Goal: Navigation & Orientation: Find specific page/section

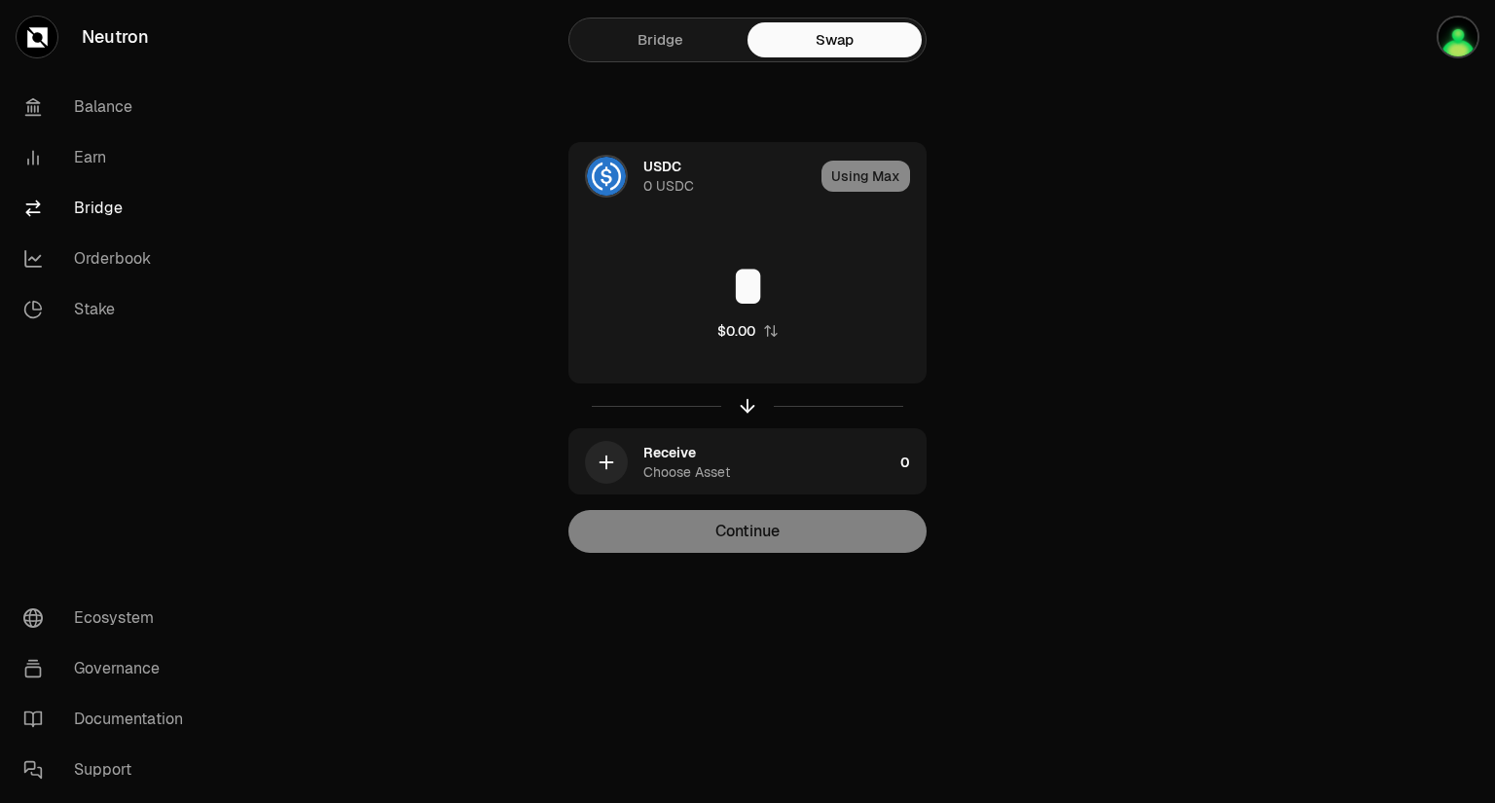
click at [702, 49] on link "Bridge" at bounding box center [660, 39] width 174 height 35
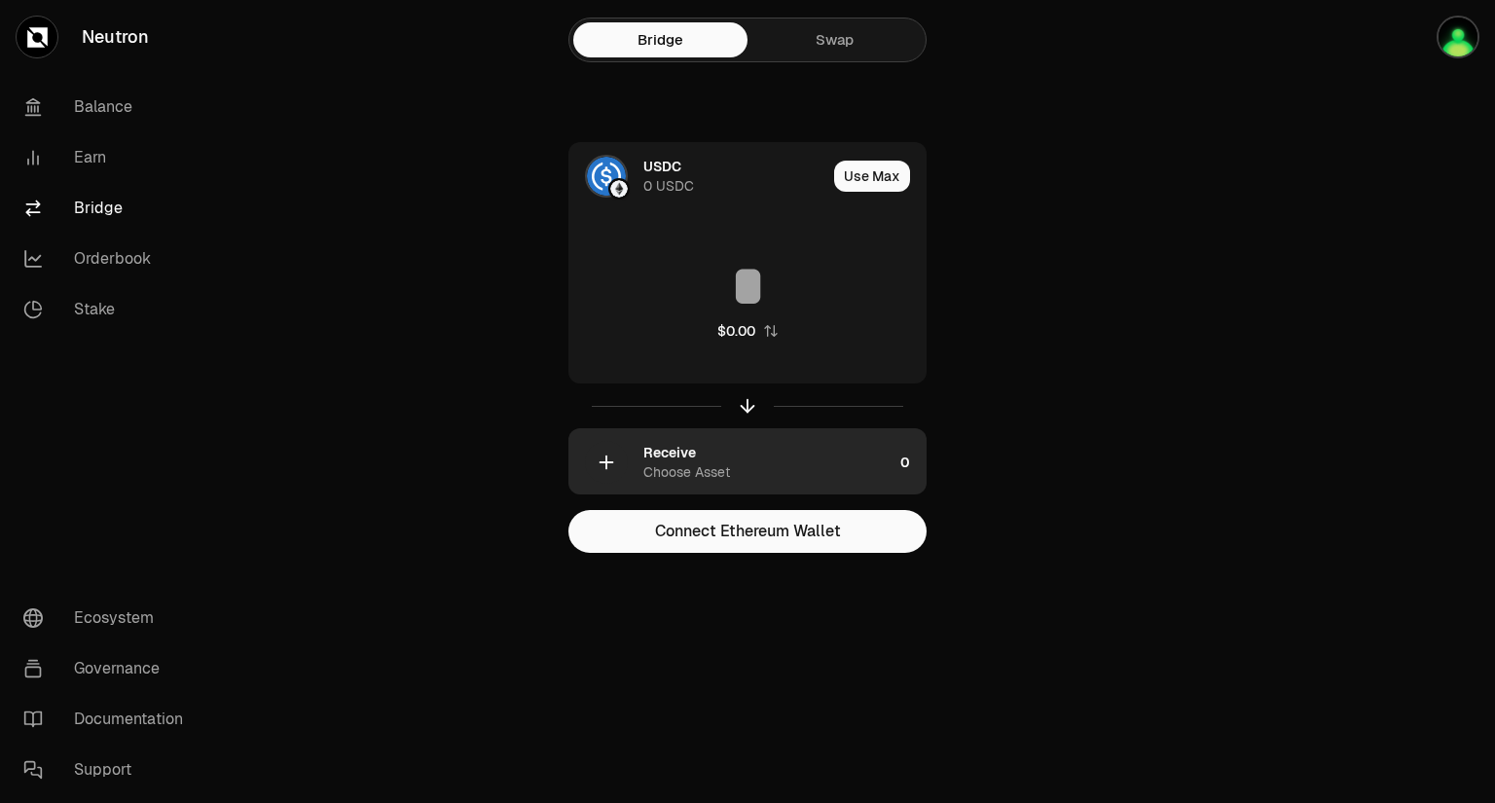
click at [701, 474] on div "Choose Asset" at bounding box center [686, 471] width 87 height 19
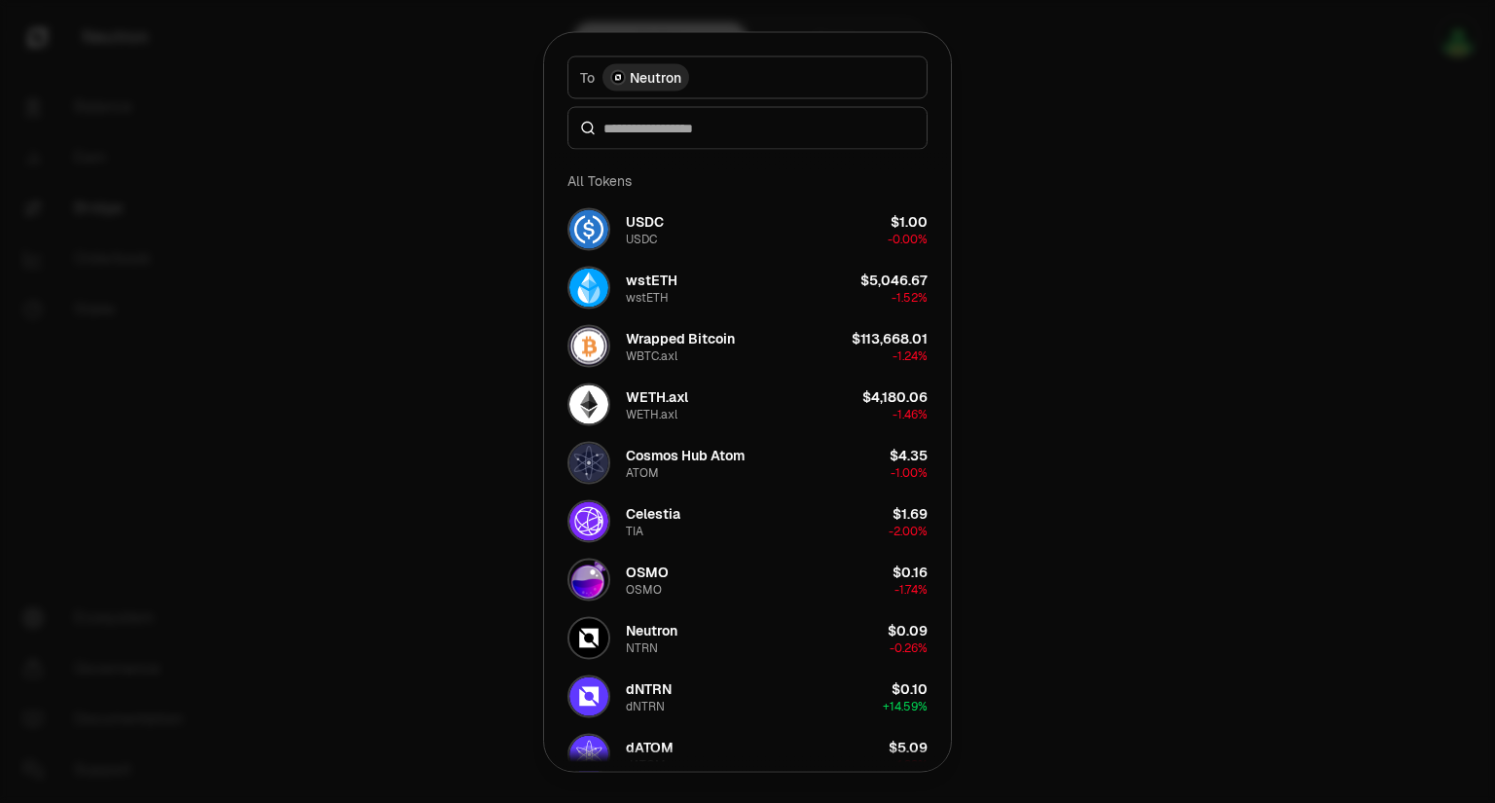
click at [982, 341] on div at bounding box center [747, 401] width 1495 height 803
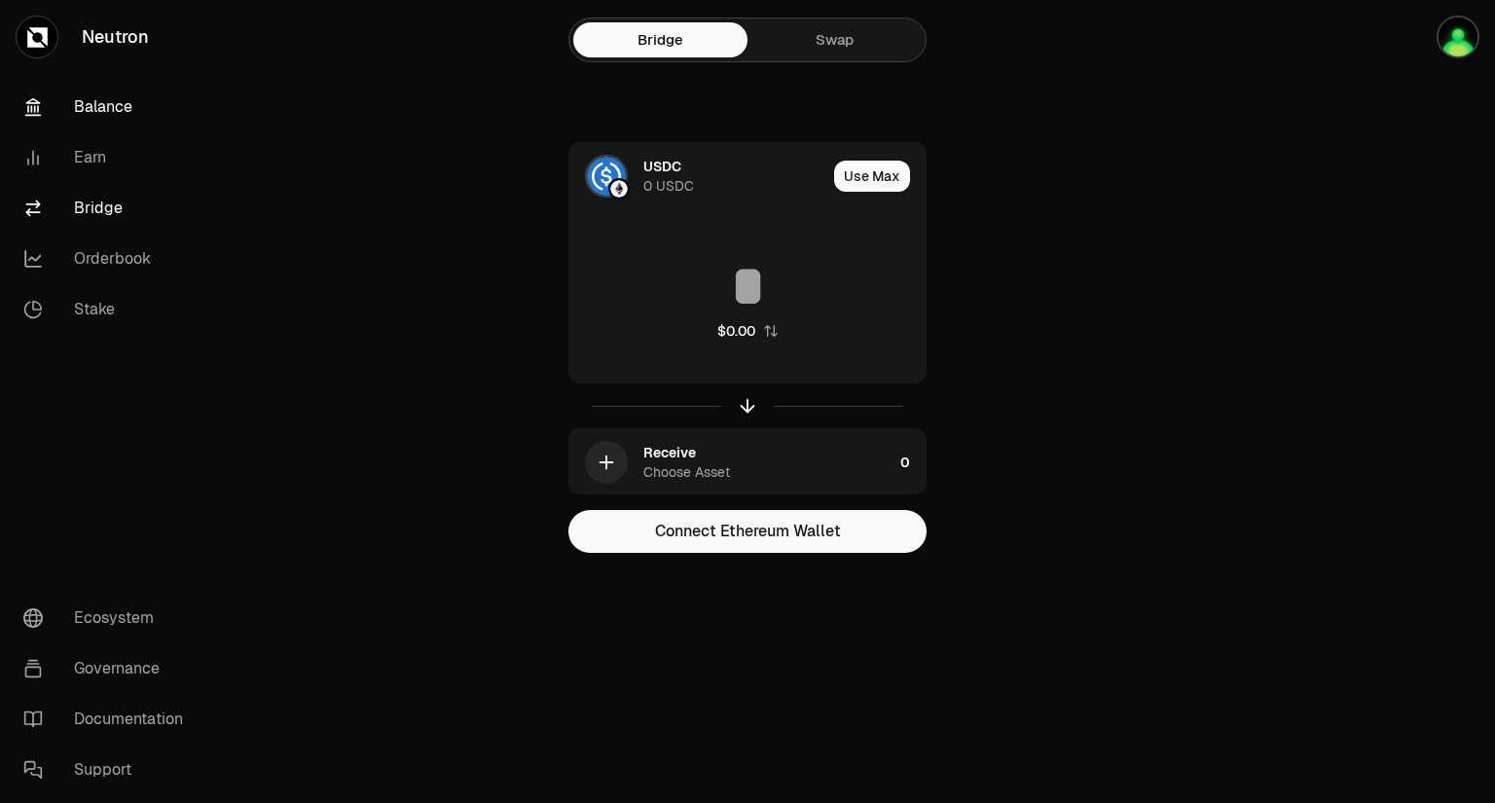
click at [122, 109] on link "Balance" at bounding box center [109, 107] width 202 height 51
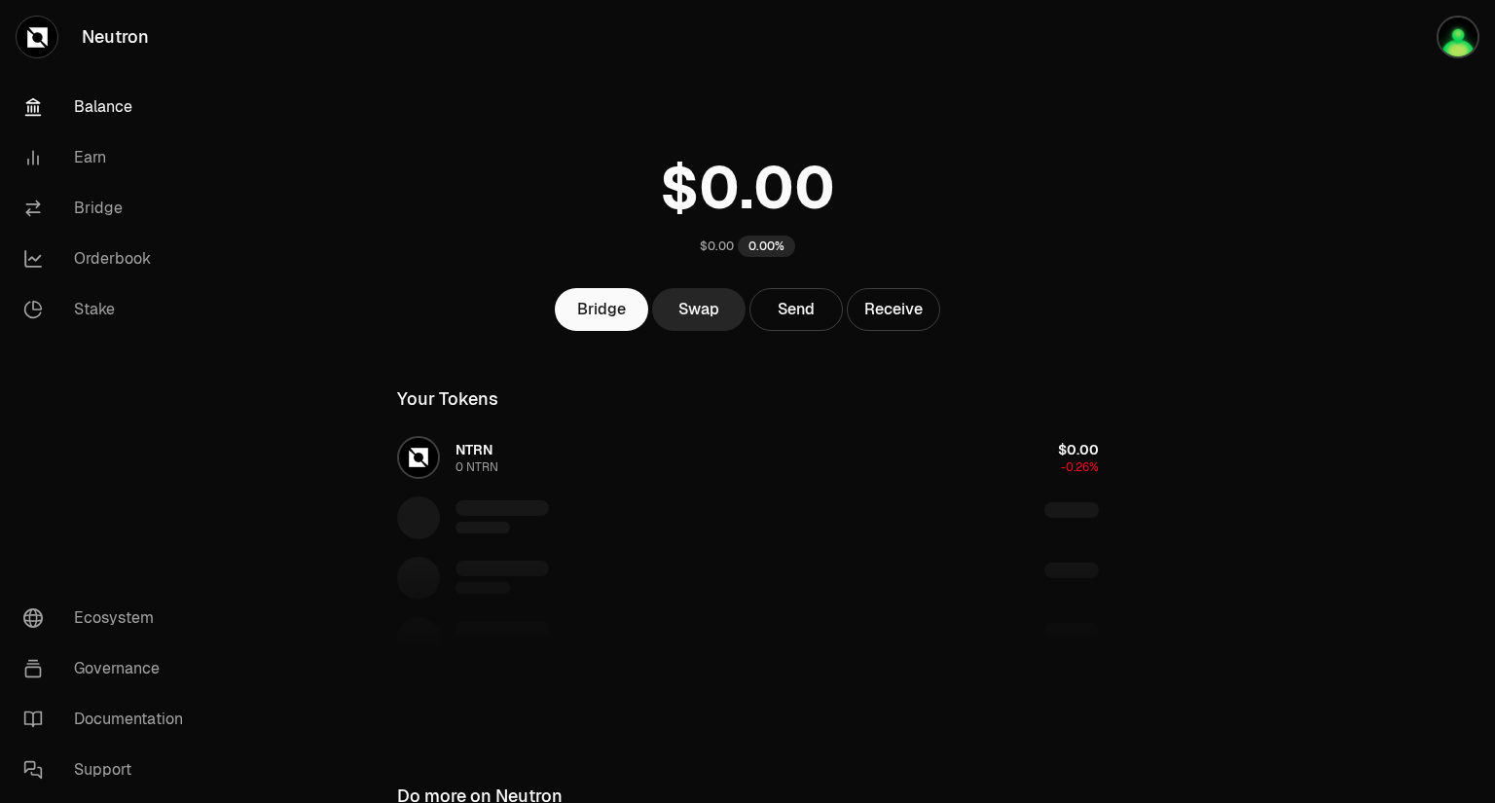
click at [579, 451] on div "NTRN 0 NTRN $0.00 -0.26%" at bounding box center [748, 578] width 749 height 300
click at [1090, 459] on div "NTRN 0 NTRN $0.00 -0.26%" at bounding box center [748, 578] width 749 height 300
click at [97, 154] on link "Earn" at bounding box center [109, 157] width 202 height 51
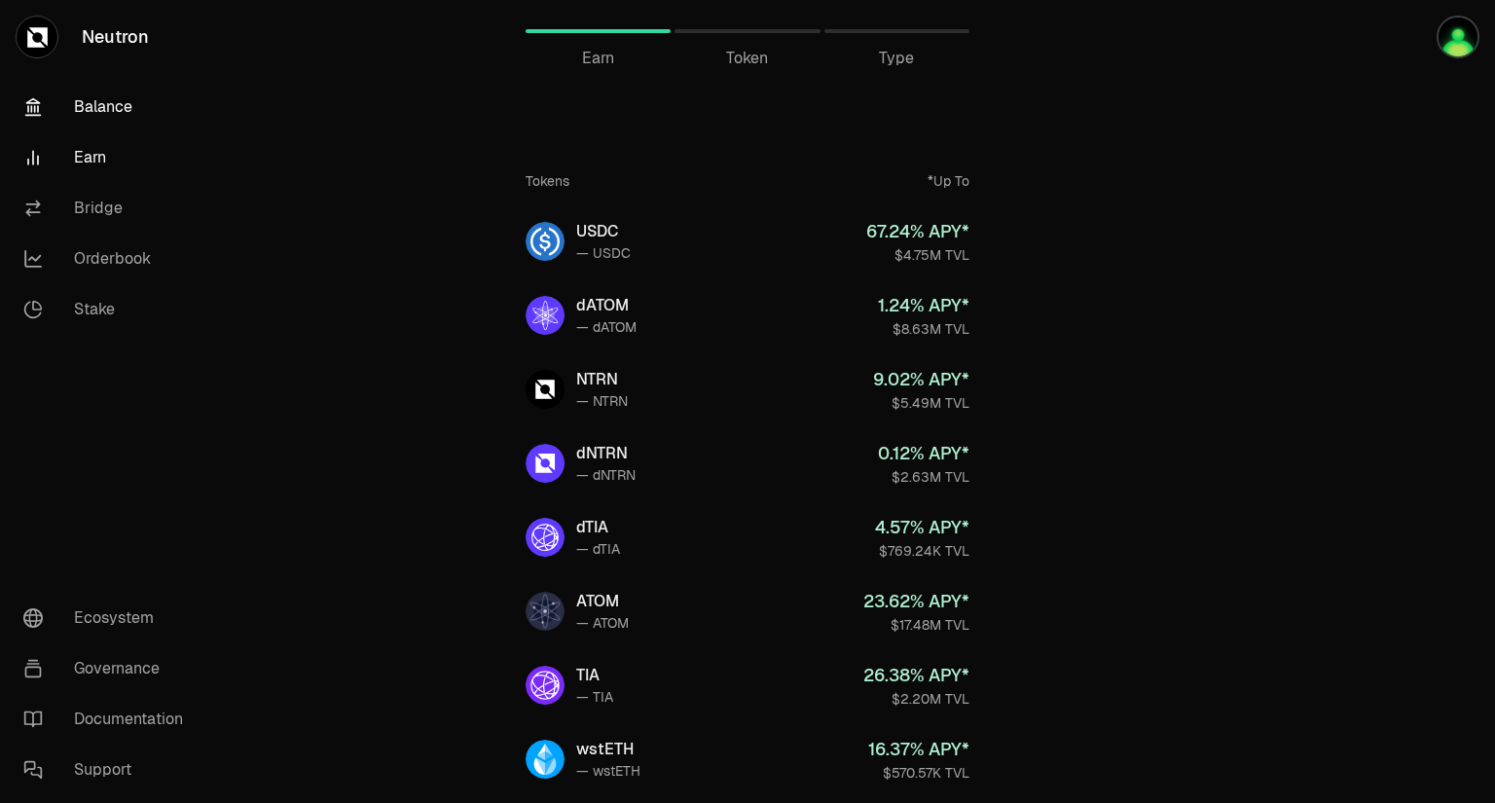
click at [101, 118] on link "Balance" at bounding box center [109, 107] width 202 height 51
